Goal: Check status: Check status

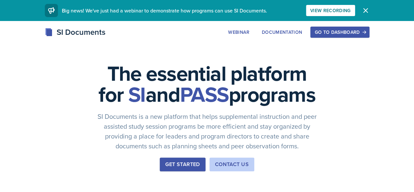
click at [360, 38] on div "SI Documents Webinar Documentation Go to Dashboard Sign Up Go to Dashboard" at bounding box center [208, 32] width 336 height 12
click at [360, 34] on div "Go to Dashboard" at bounding box center [340, 31] width 50 height 5
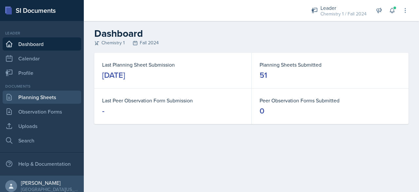
click at [66, 97] on link "Planning Sheets" at bounding box center [42, 96] width 79 height 13
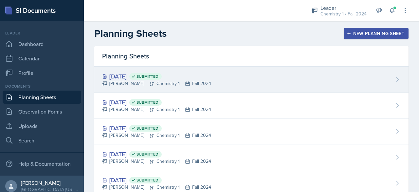
click at [128, 75] on div "[DATE] Submitted" at bounding box center [156, 76] width 109 height 9
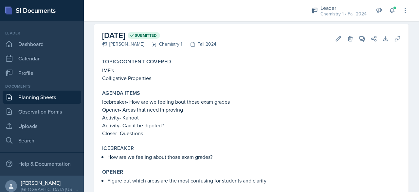
scroll to position [28, 0]
